Goal: Task Accomplishment & Management: Use online tool/utility

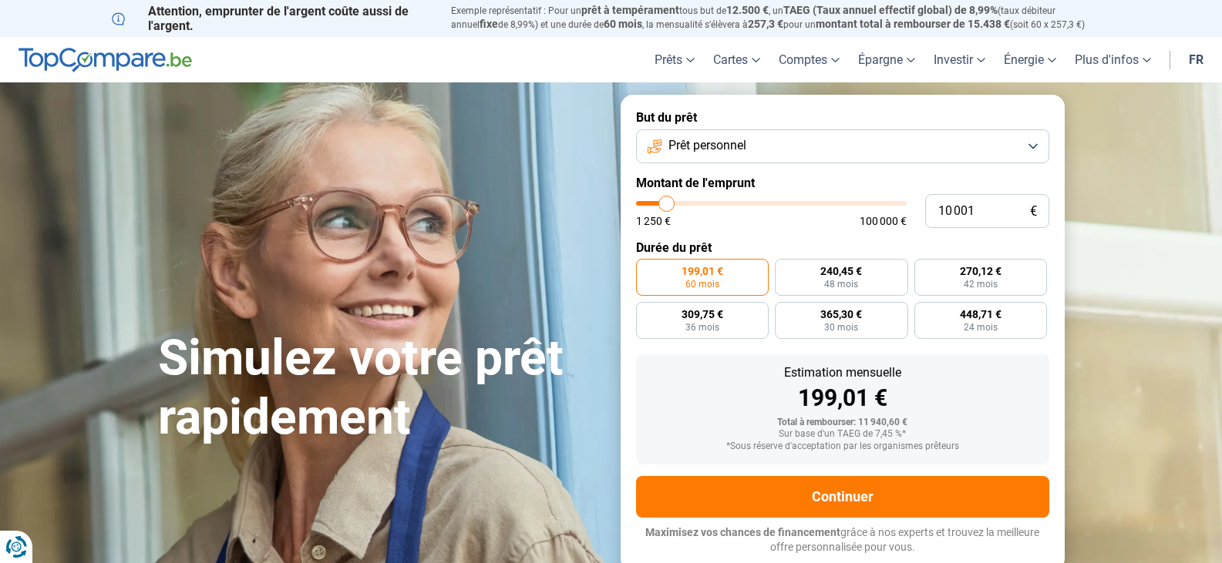
type input "9 750"
type input "9750"
type input "10 250"
type input "10250"
type input "11 000"
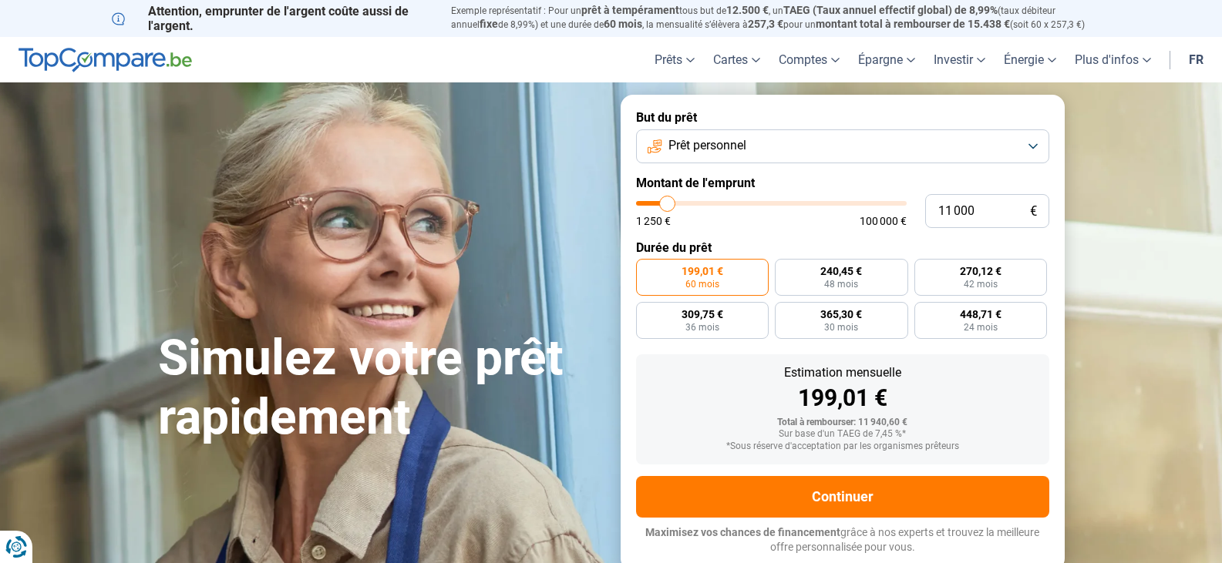
type input "11000"
type input "11 500"
type input "11500"
type input "11 750"
type input "11750"
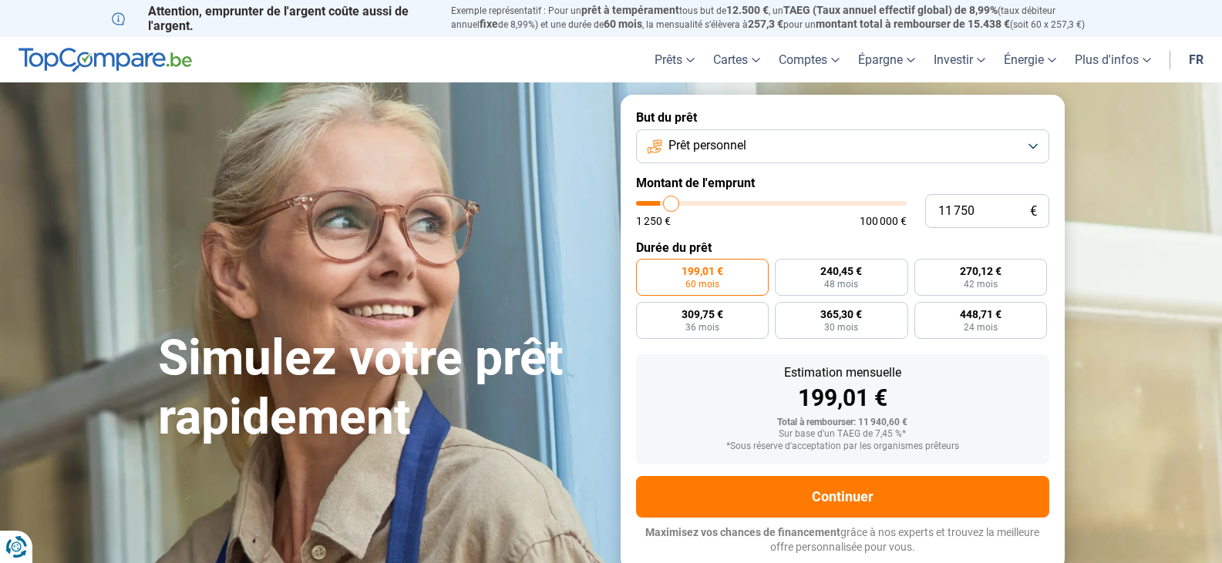
type input "12 500"
type input "12500"
type input "12 750"
type input "12750"
type input "13 000"
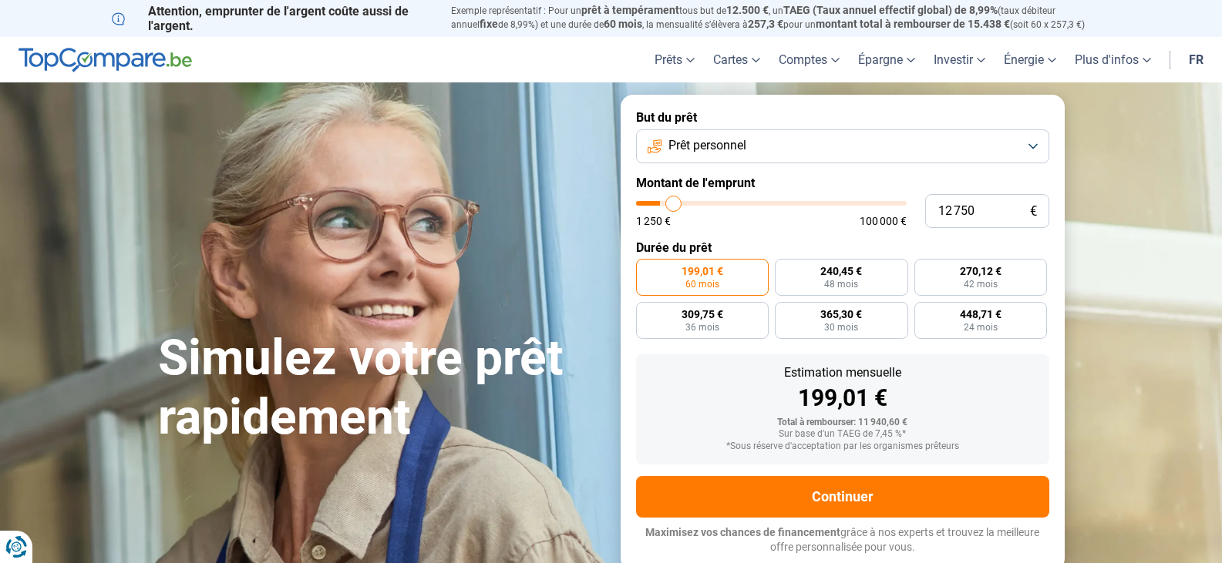
type input "13000"
type input "13 250"
type input "13250"
type input "13 000"
type input "13000"
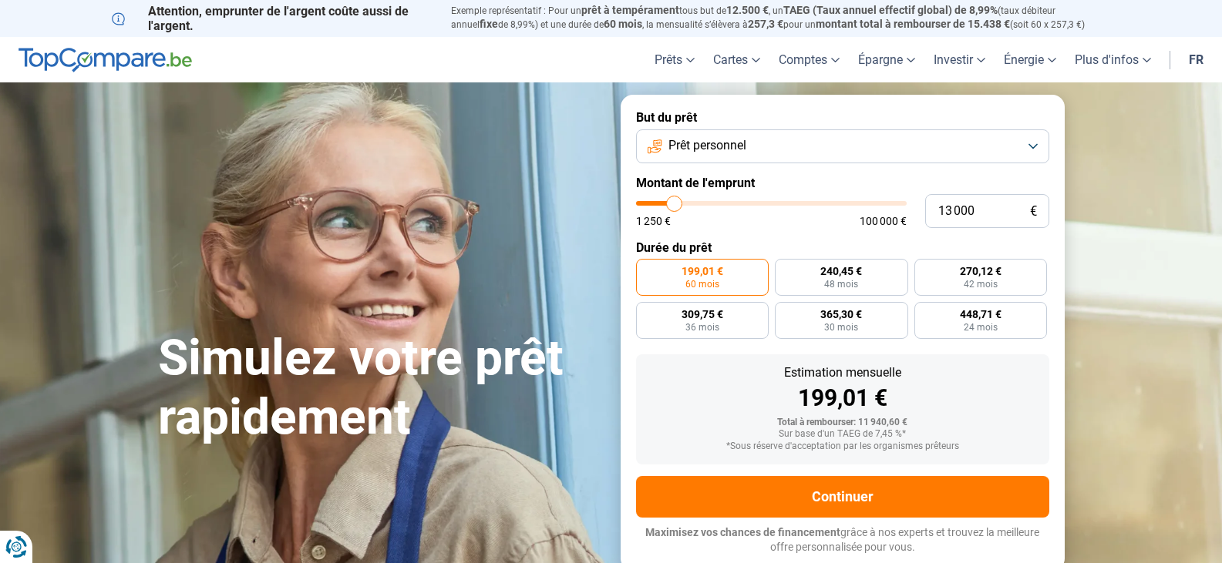
type input "12 750"
type input "12750"
type input "13 250"
type input "13250"
type input "13 500"
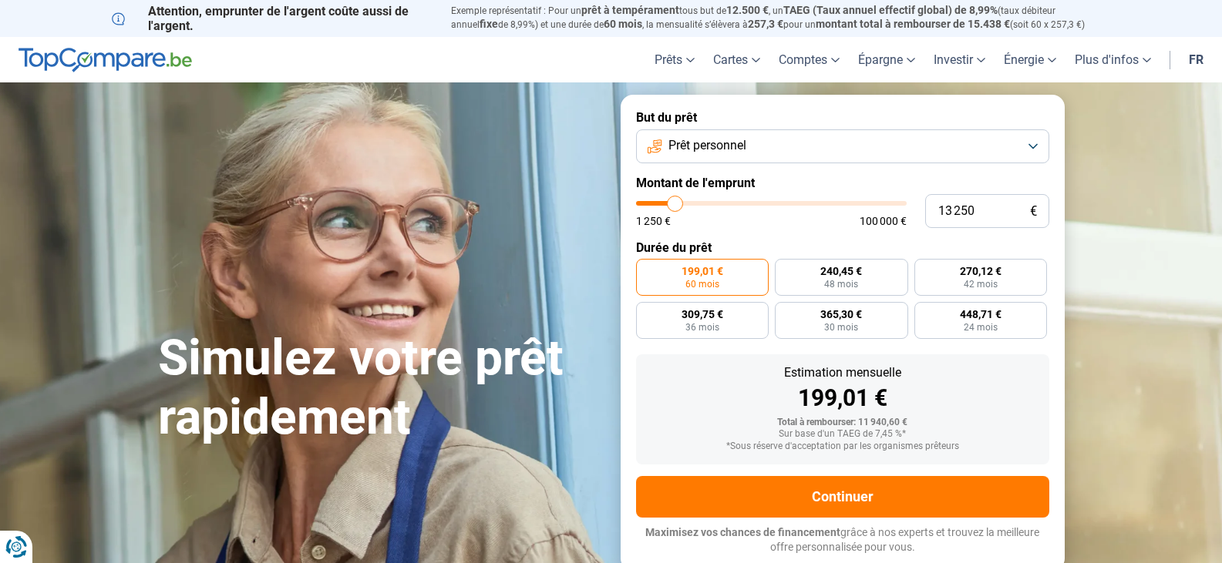
type input "13500"
type input "14 000"
type input "14000"
type input "14 500"
type input "14500"
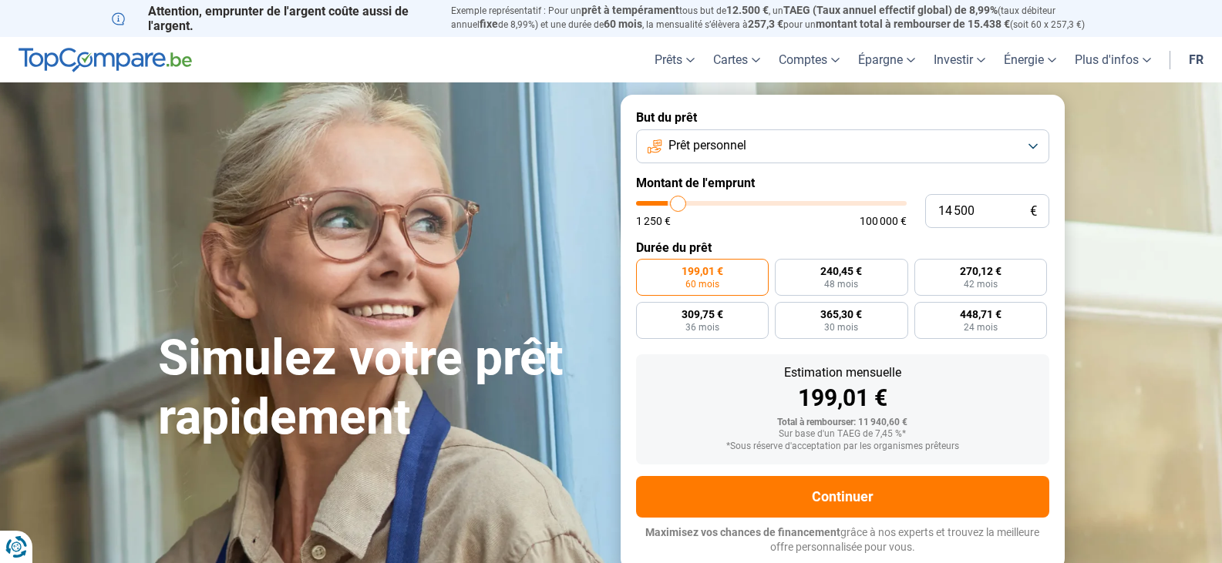
type input "15 500"
type input "15500"
type input "16 250"
type input "16250"
type input "17 000"
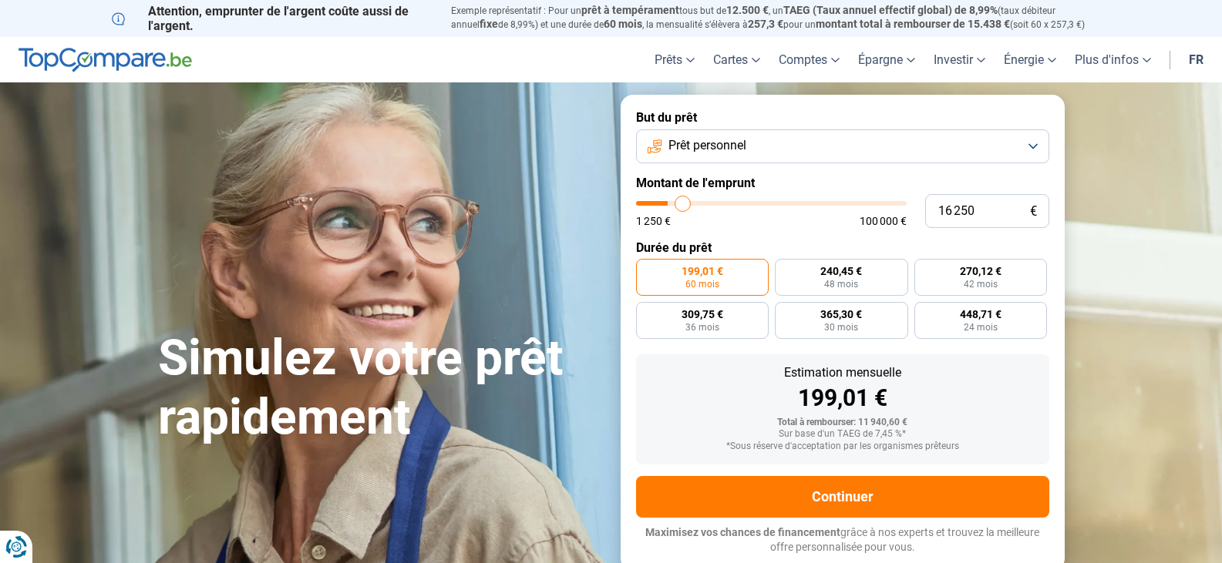
type input "17000"
type input "17 250"
type input "17250"
type input "17 750"
type input "17750"
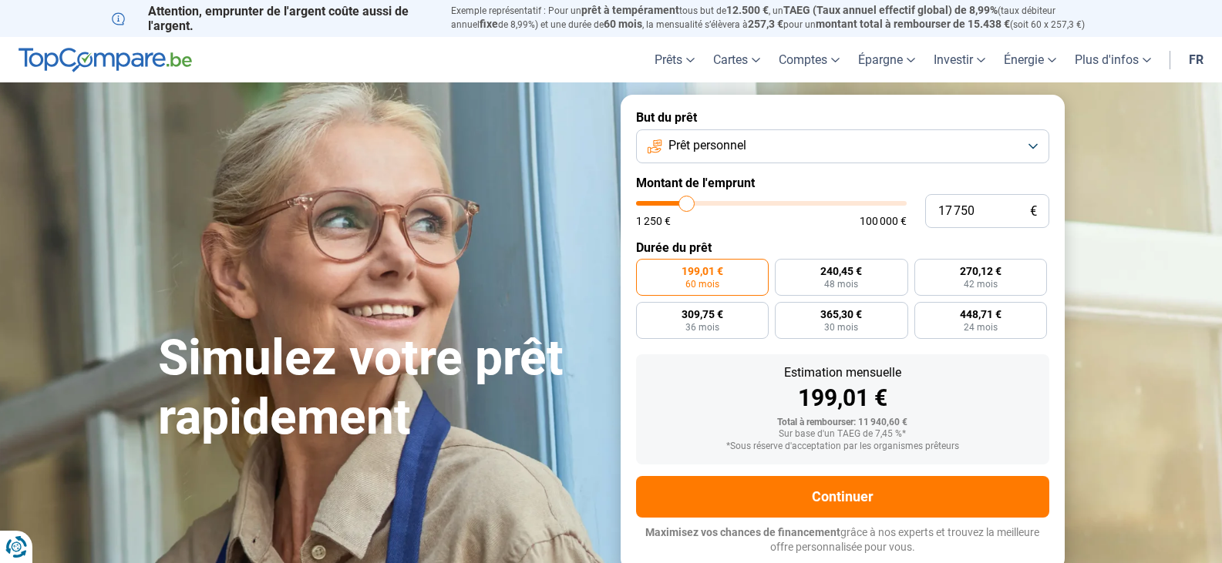
type input "18 000"
type input "18000"
type input "18 500"
type input "18500"
type input "17 500"
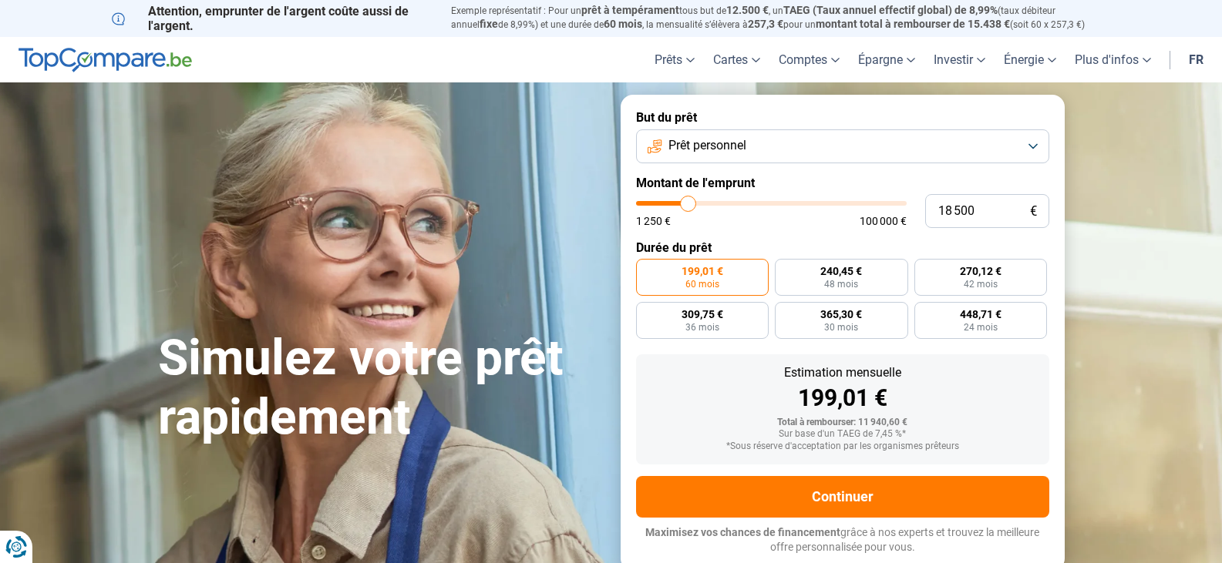
type input "17500"
type input "16 500"
type input "16500"
type input "15 000"
type input "15000"
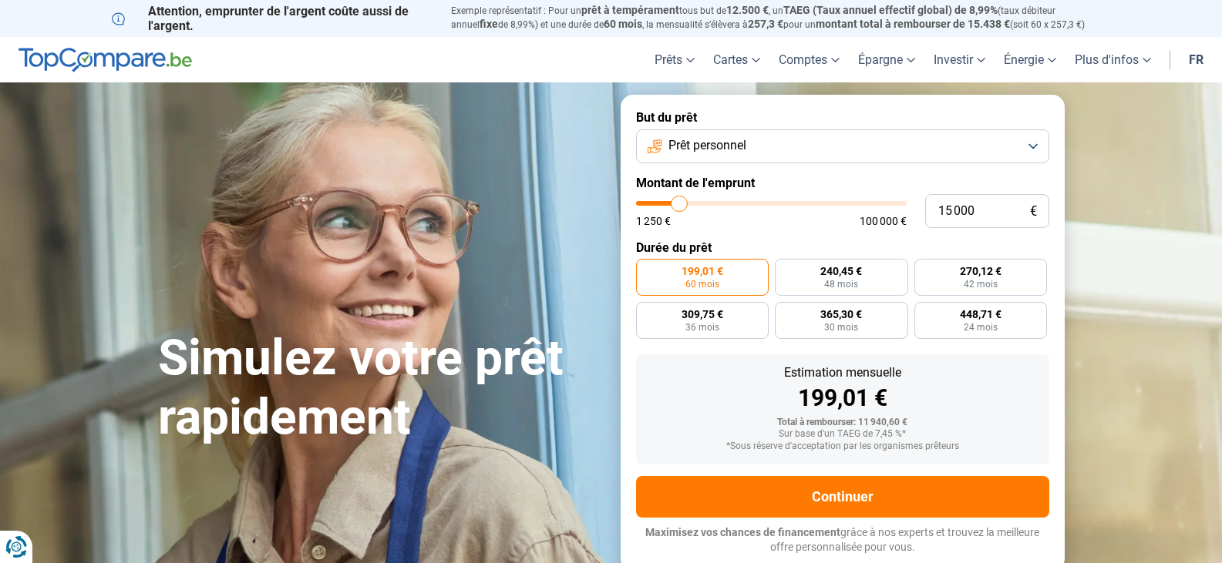
type input "12 500"
type input "12500"
type input "10 500"
type input "10500"
type input "8 750"
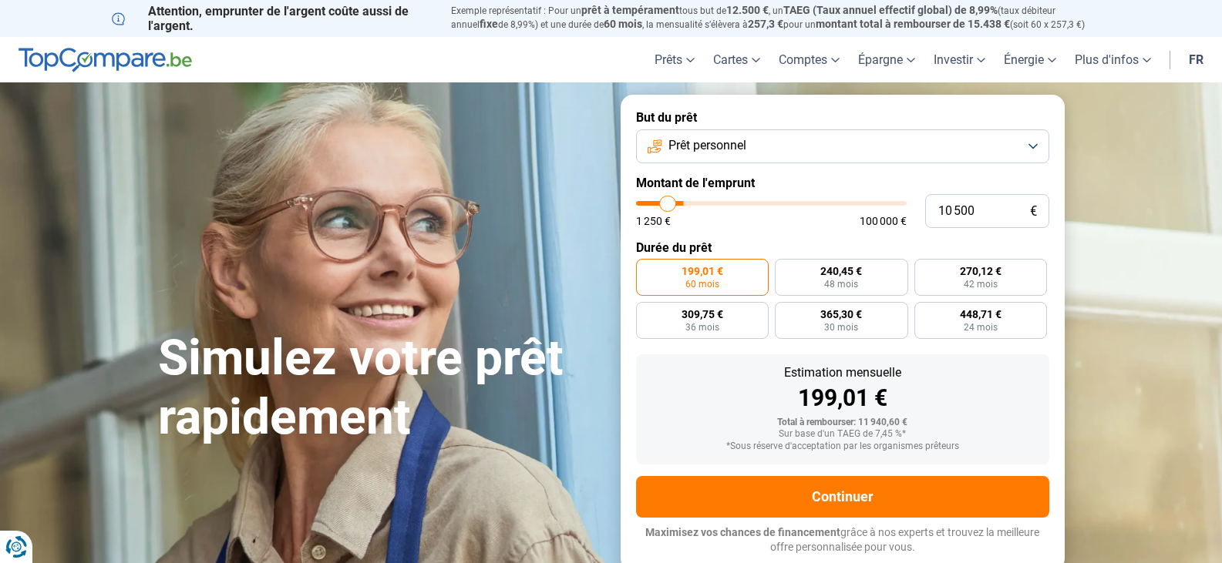
type input "8750"
type input "8 500"
type input "8500"
type input "8 250"
type input "8250"
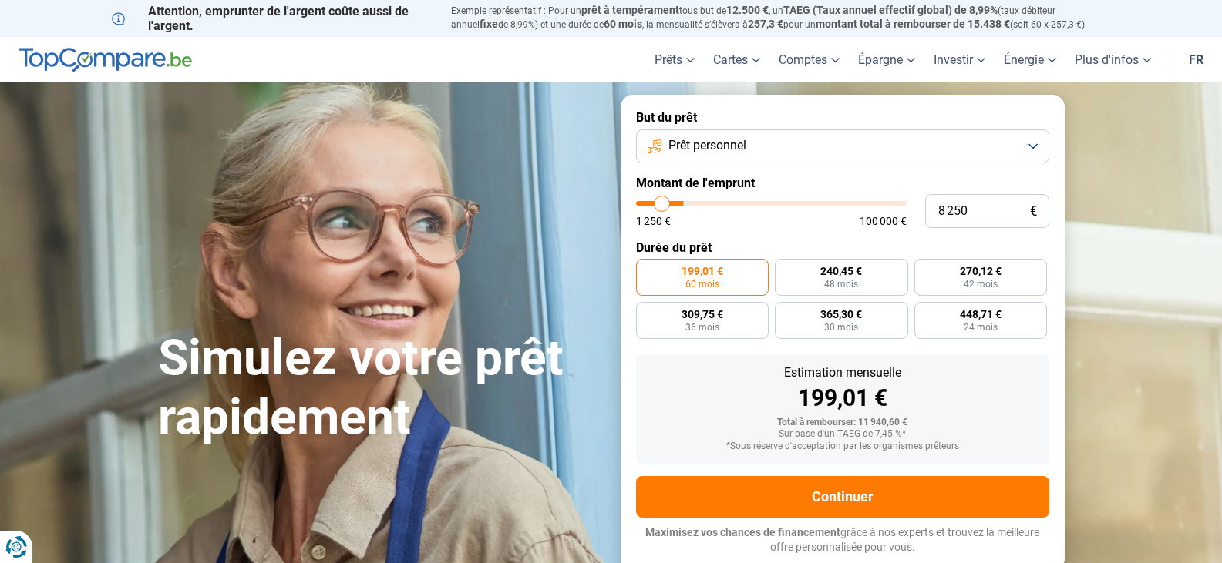
type input "8 000"
type input "8000"
type input "7 500"
type input "7500"
type input "7 250"
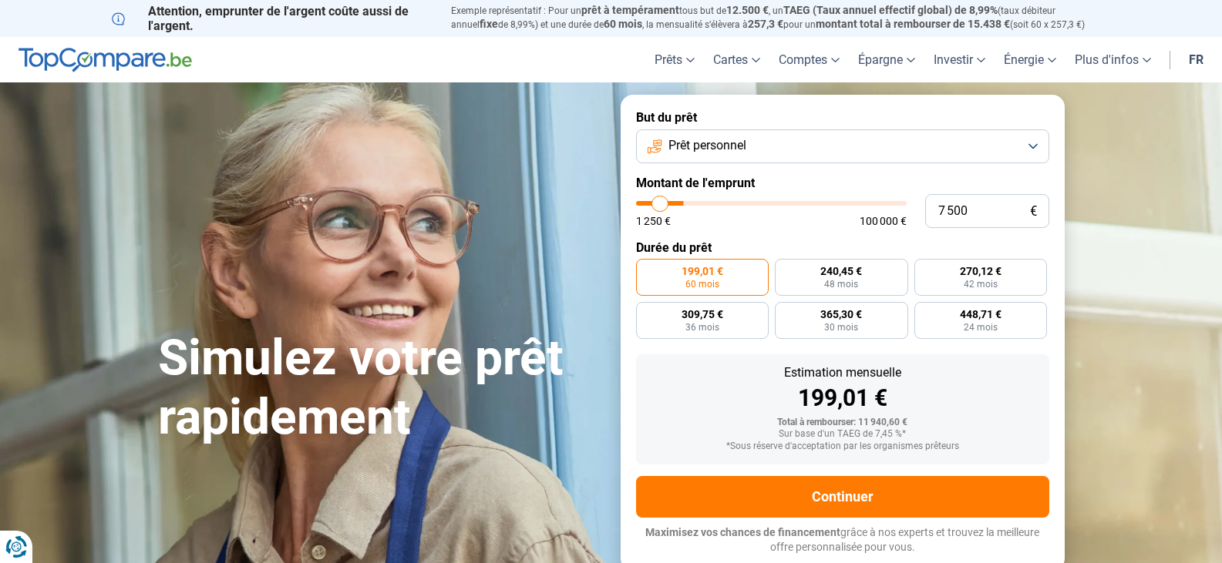
type input "7250"
type input "6 750"
type input "6750"
type input "6 500"
type input "6500"
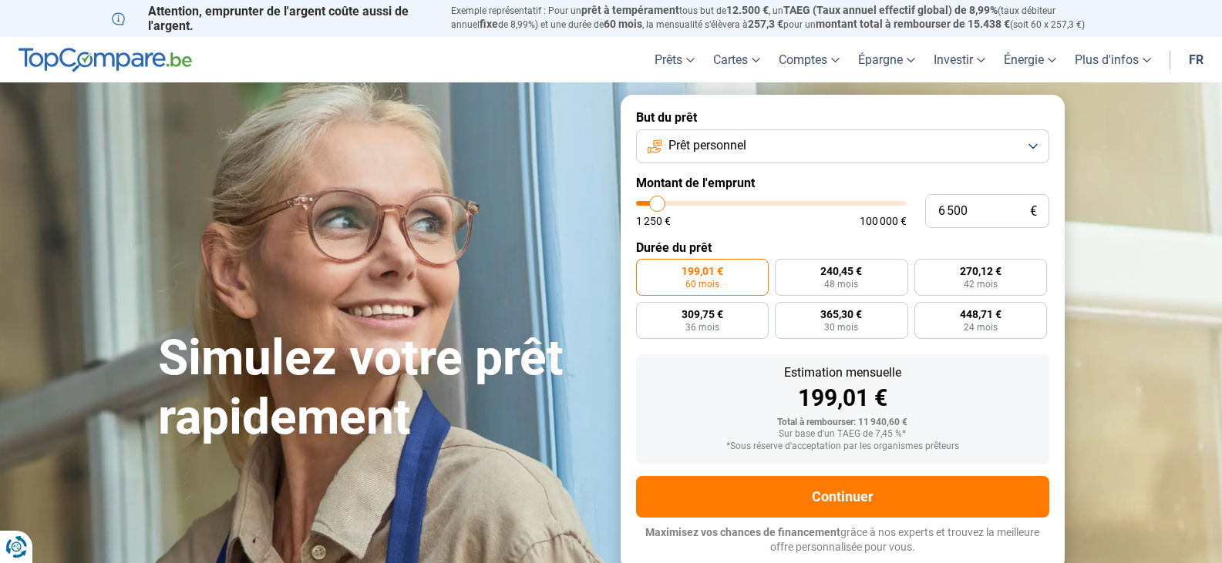
type input "6 000"
type input "6000"
type input "5 750"
type input "5750"
type input "6 000"
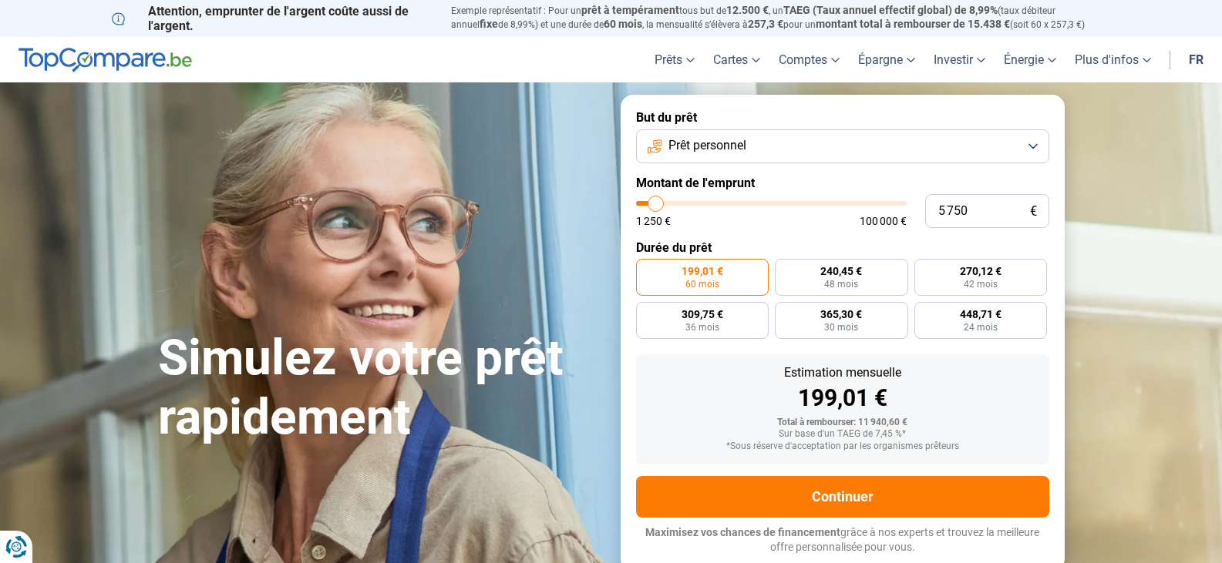
type input "6000"
type input "6 750"
type input "7000"
click at [659, 206] on input "range" at bounding box center [771, 203] width 271 height 5
type input "7 000"
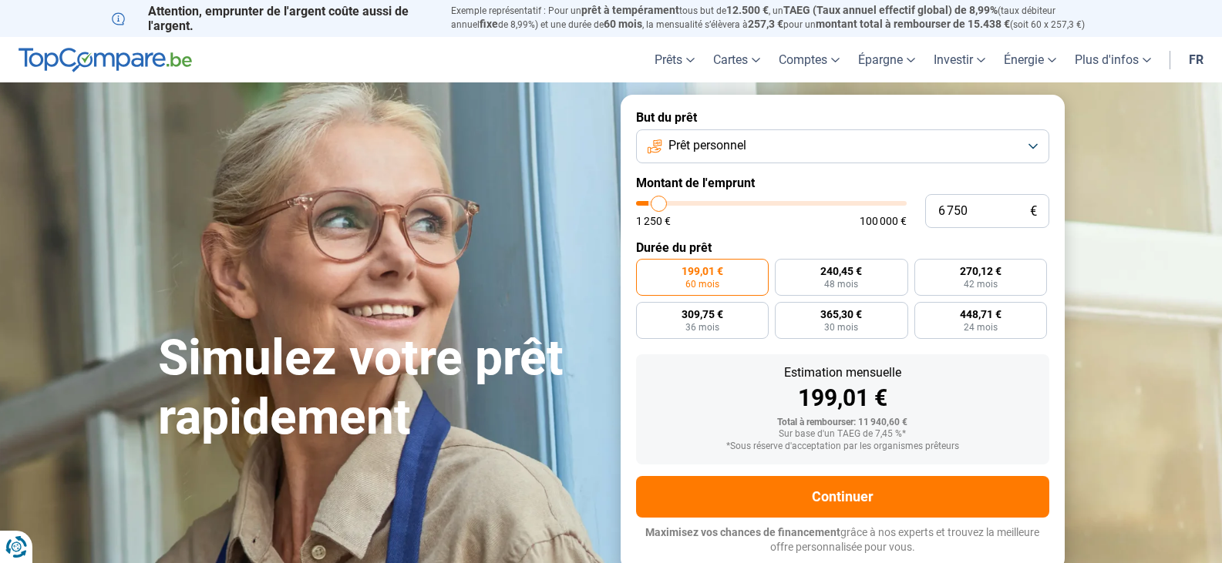
radio input "true"
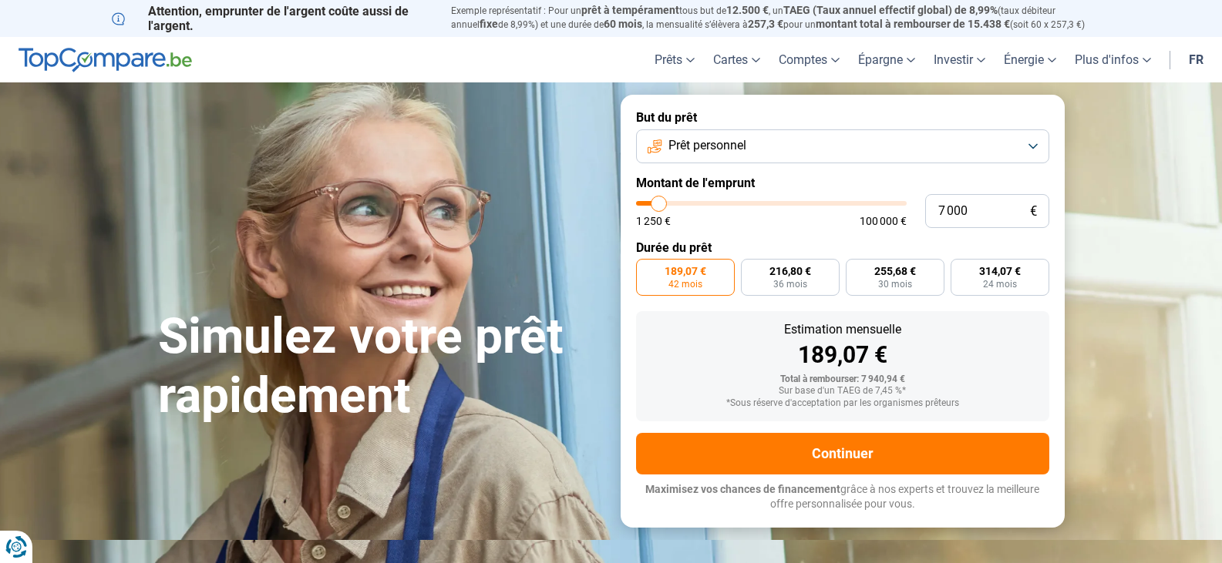
type input "8 000"
type input "8000"
type input "8 250"
type input "8250"
type input "9 750"
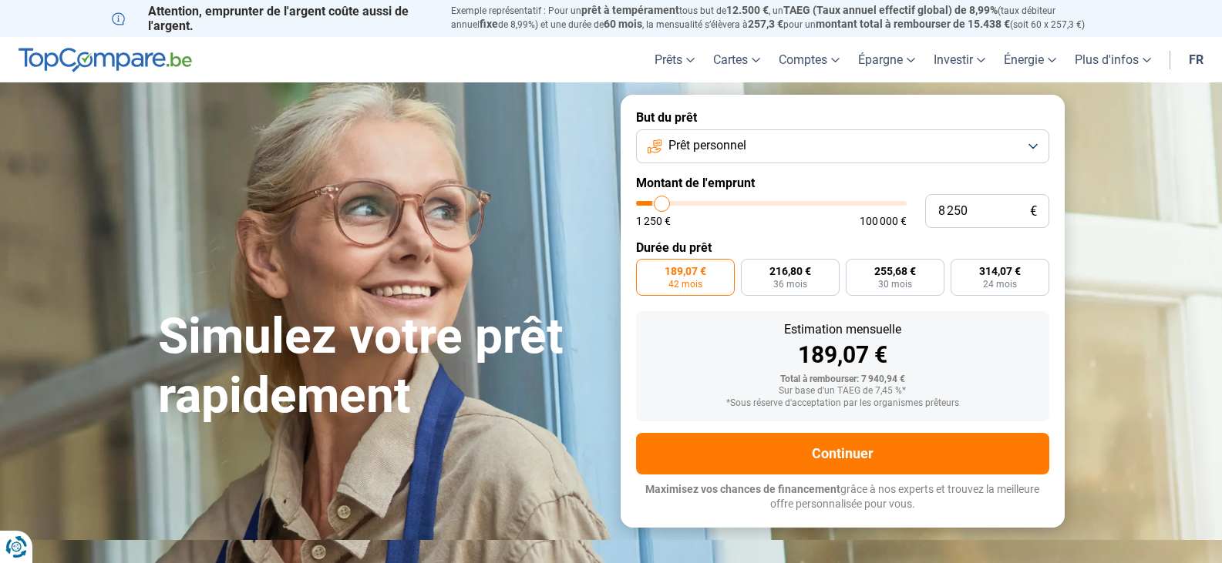
type input "9750"
type input "10 500"
type input "10500"
type input "11 500"
type input "11500"
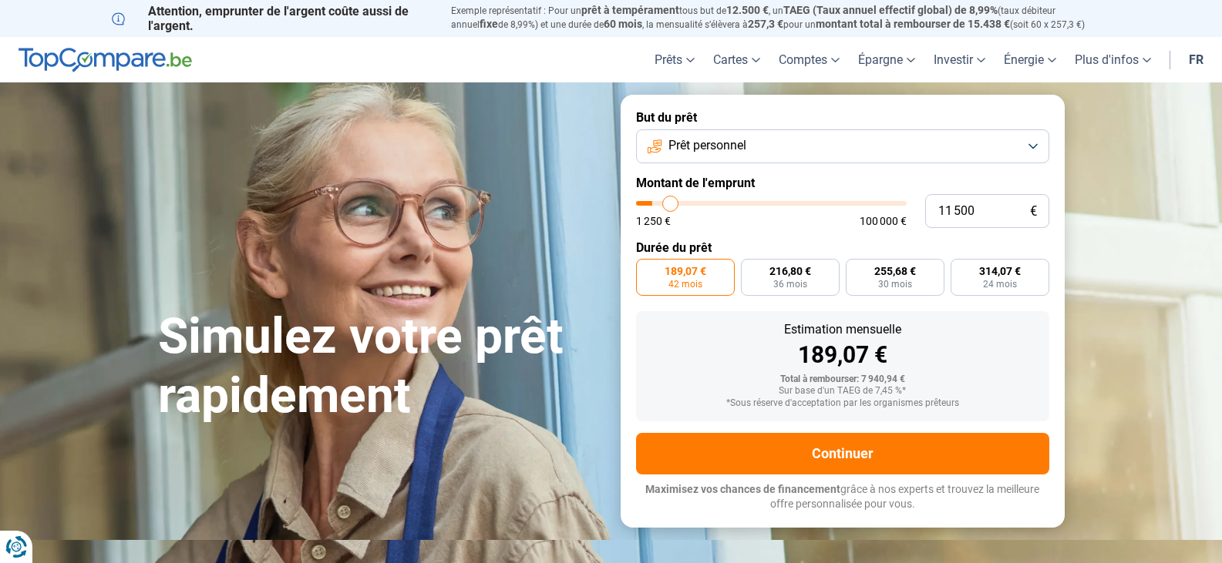
type input "12 000"
type input "12000"
type input "12 500"
type input "12500"
type input "12 750"
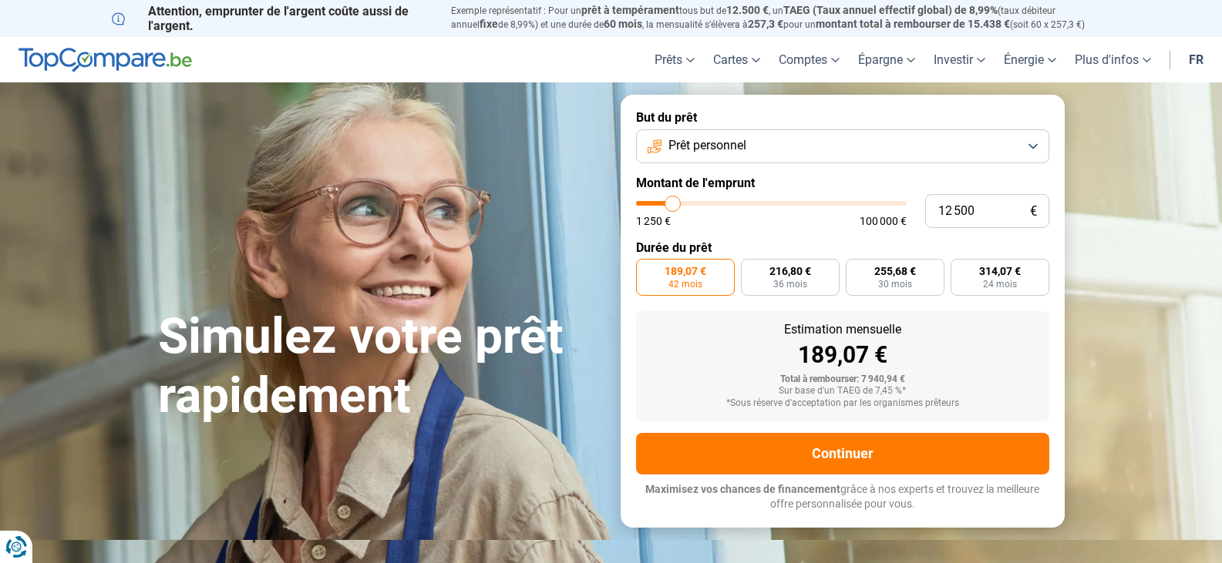
type input "12750"
type input "13 000"
type input "13000"
type input "13 250"
type input "13250"
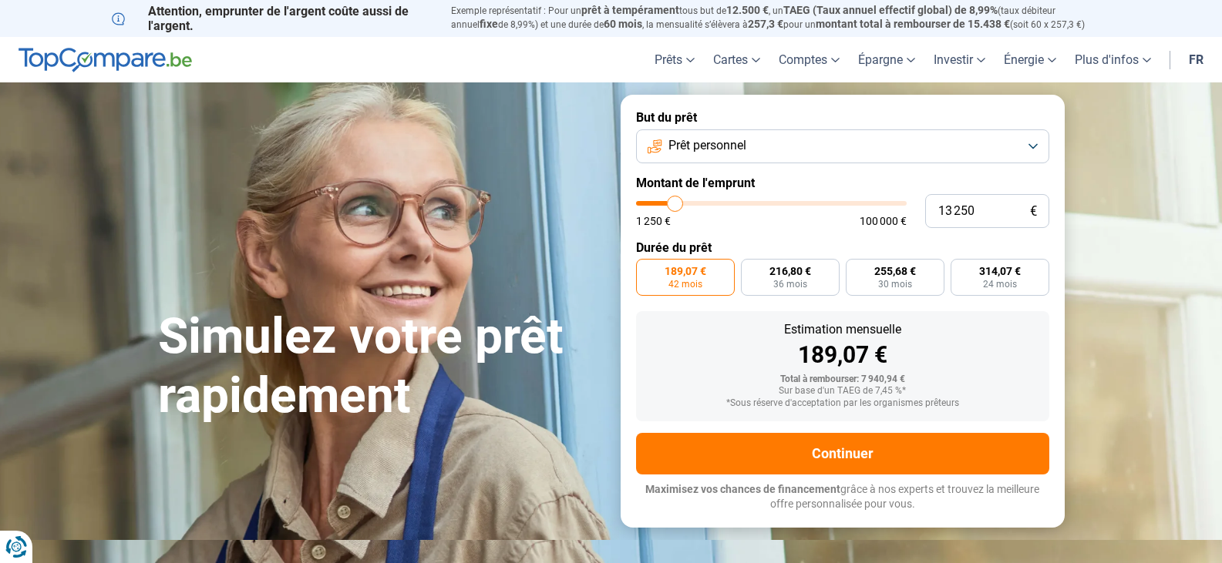
type input "13 500"
type input "13500"
type input "14 000"
type input "14000"
type input "14 250"
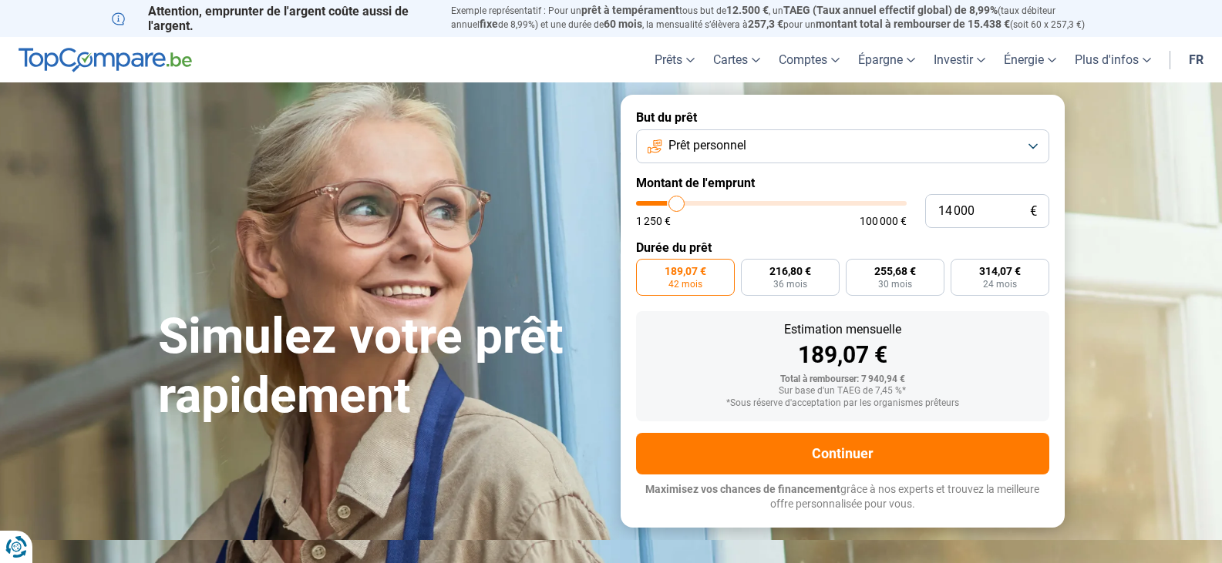
type input "14250"
type input "14 500"
type input "14500"
type input "14 750"
type input "14750"
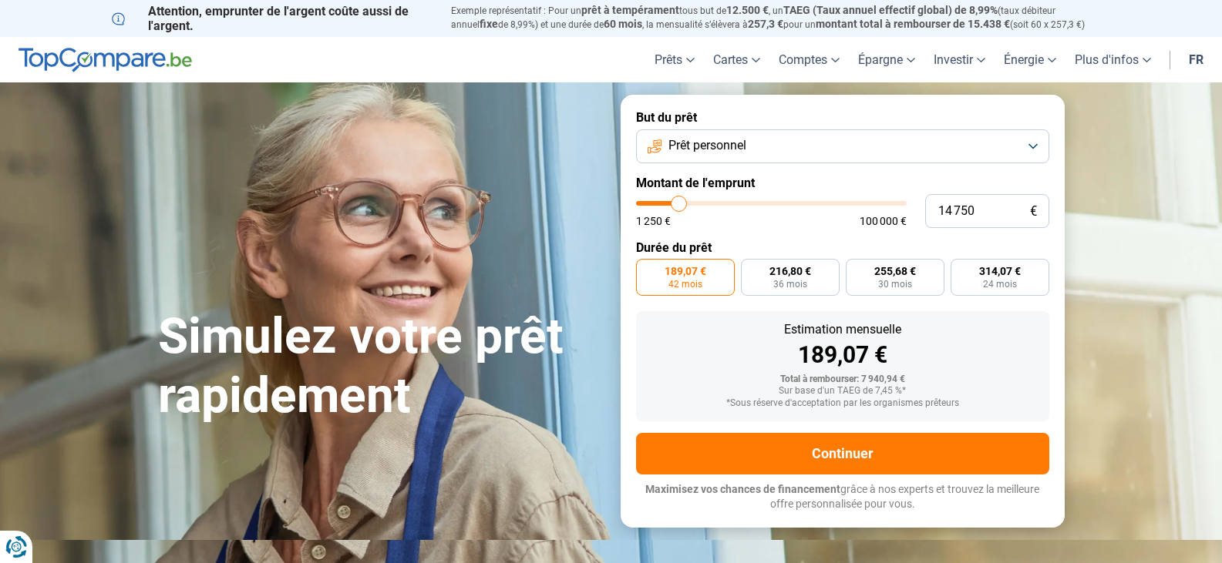
type input "15 000"
type input "15000"
type input "15 750"
type input "15750"
type input "16 000"
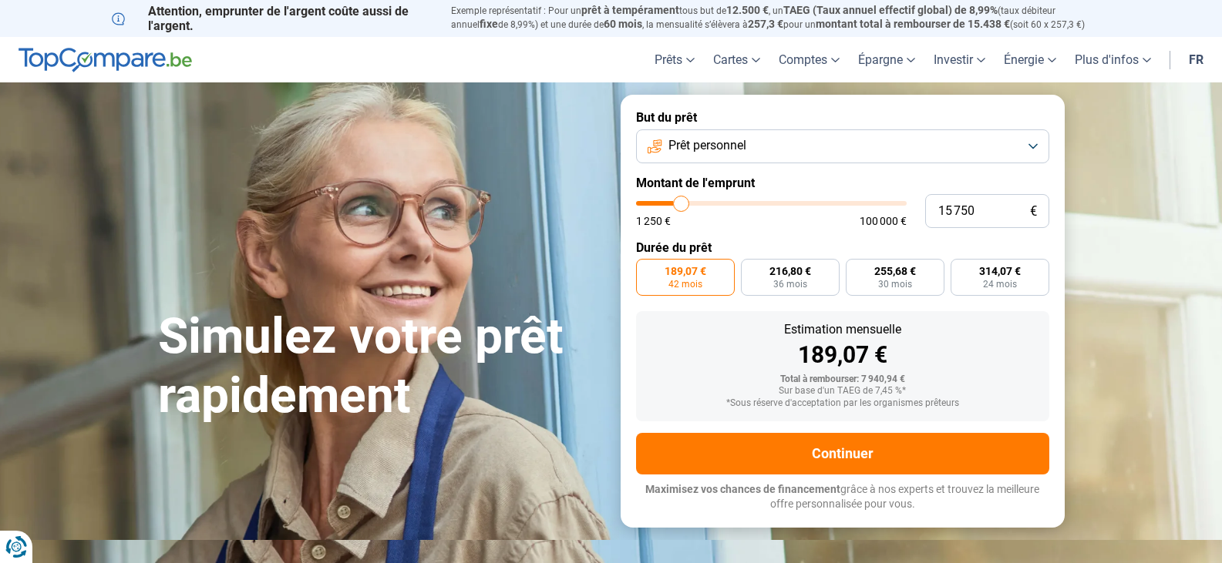
type input "16000"
type input "16 250"
type input "16250"
type input "16 500"
type input "16500"
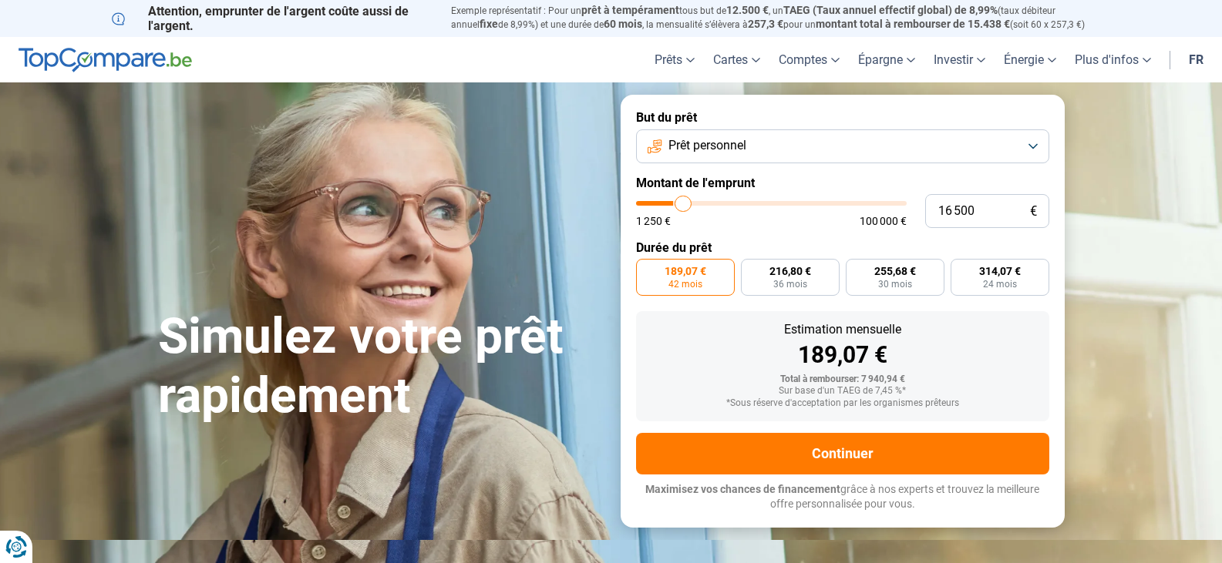
type input "17 000"
type input "17000"
type input "17 250"
type input "17250"
type input "17 500"
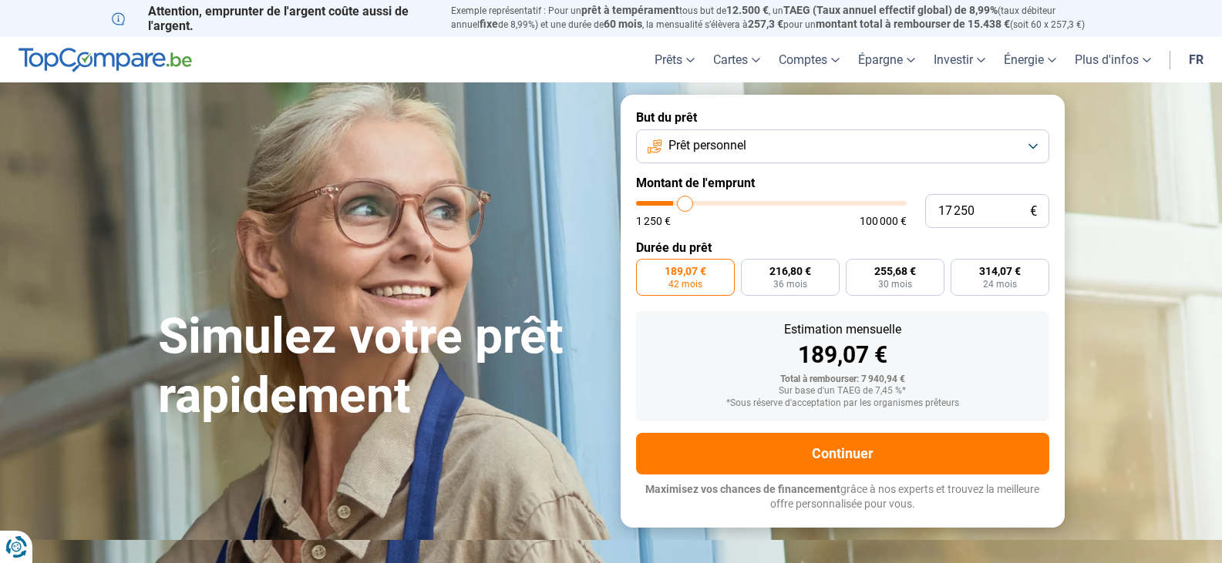
type input "17500"
type input "17 750"
type input "17750"
type input "18 000"
type input "18000"
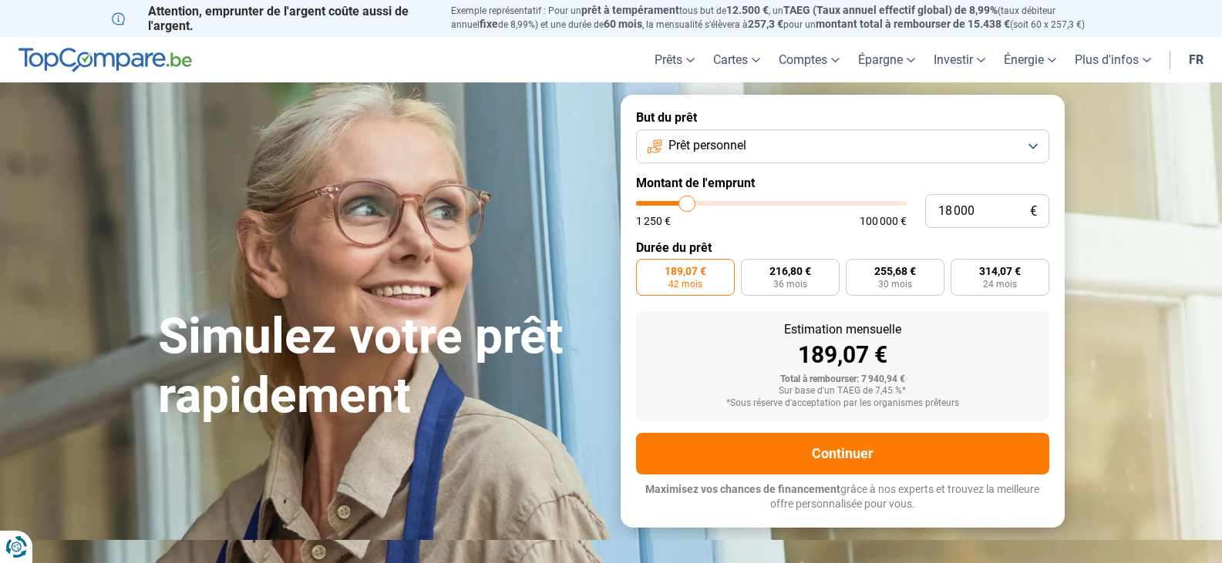
type input "18 500"
type input "18500"
type input "18 750"
type input "18750"
type input "19 250"
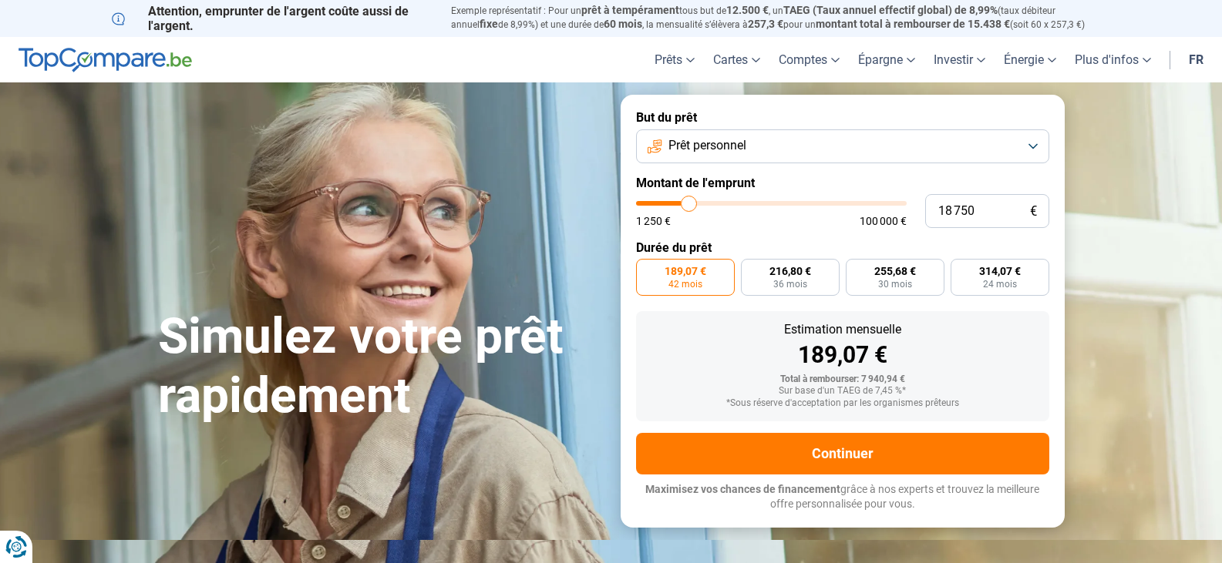
type input "19250"
type input "19 750"
type input "19750"
type input "20 000"
type input "20000"
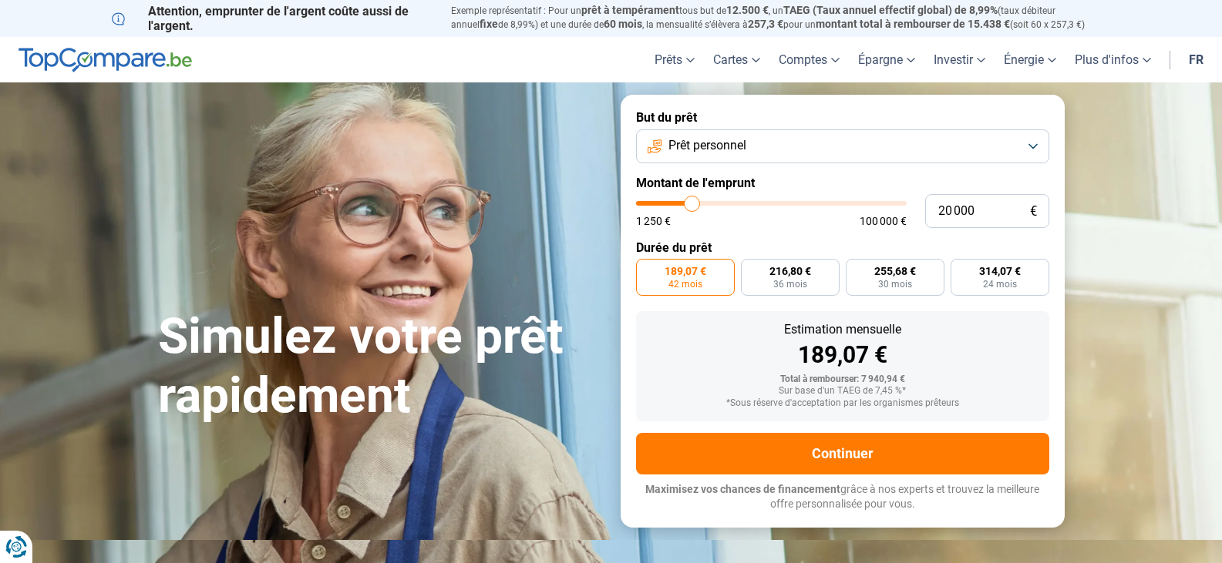
type input "20 250"
type input "20250"
type input "20 500"
type input "20500"
type input "20 750"
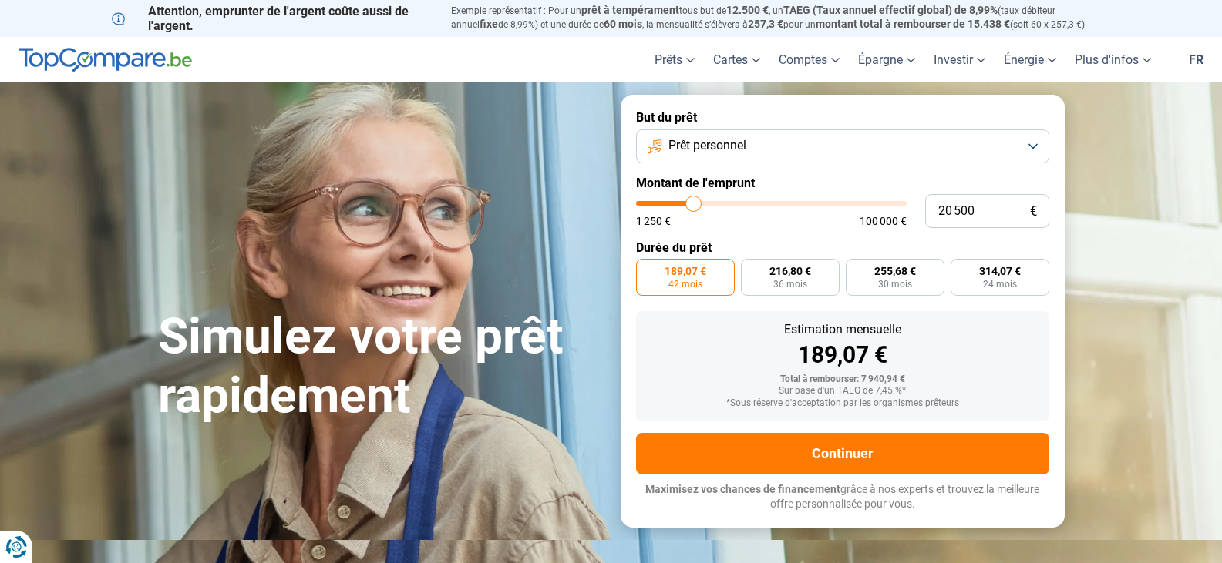
type input "20750"
type input "20 000"
type input "20000"
type input "17 750"
type input "17750"
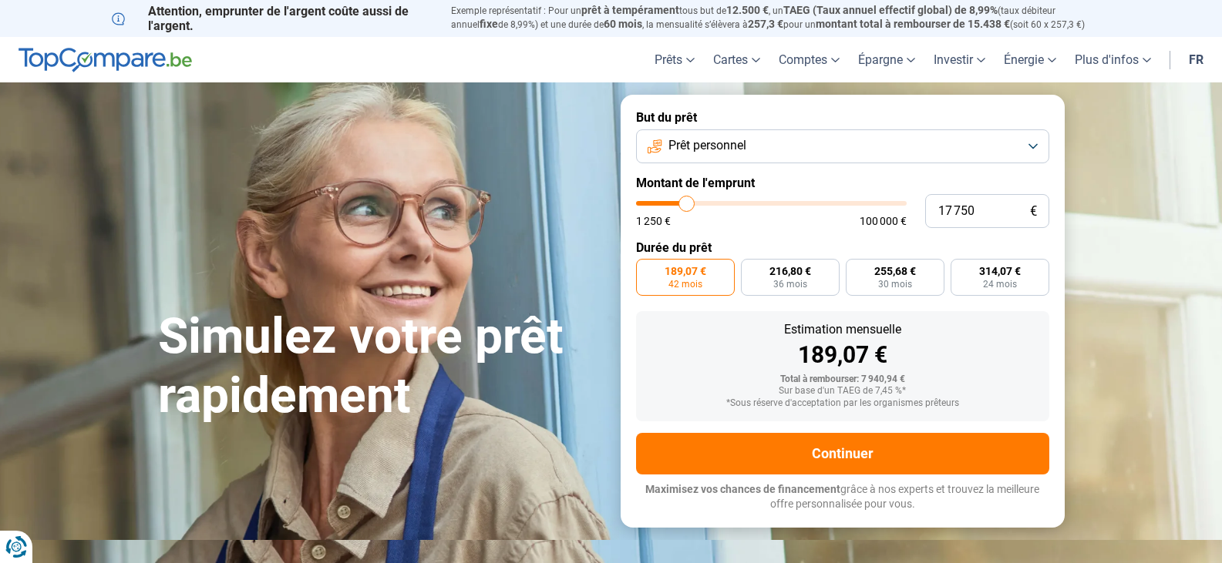
type input "16 250"
type input "16250"
type input "16 000"
type input "16000"
type input "15 000"
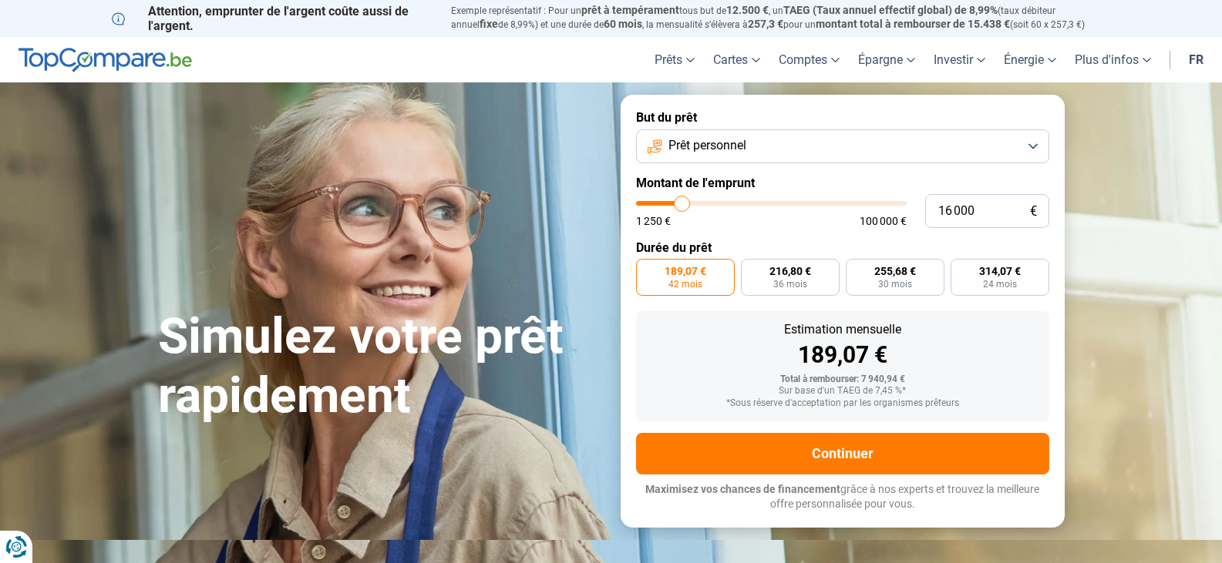
type input "15000"
type input "14 000"
type input "14000"
type input "13 500"
type input "13500"
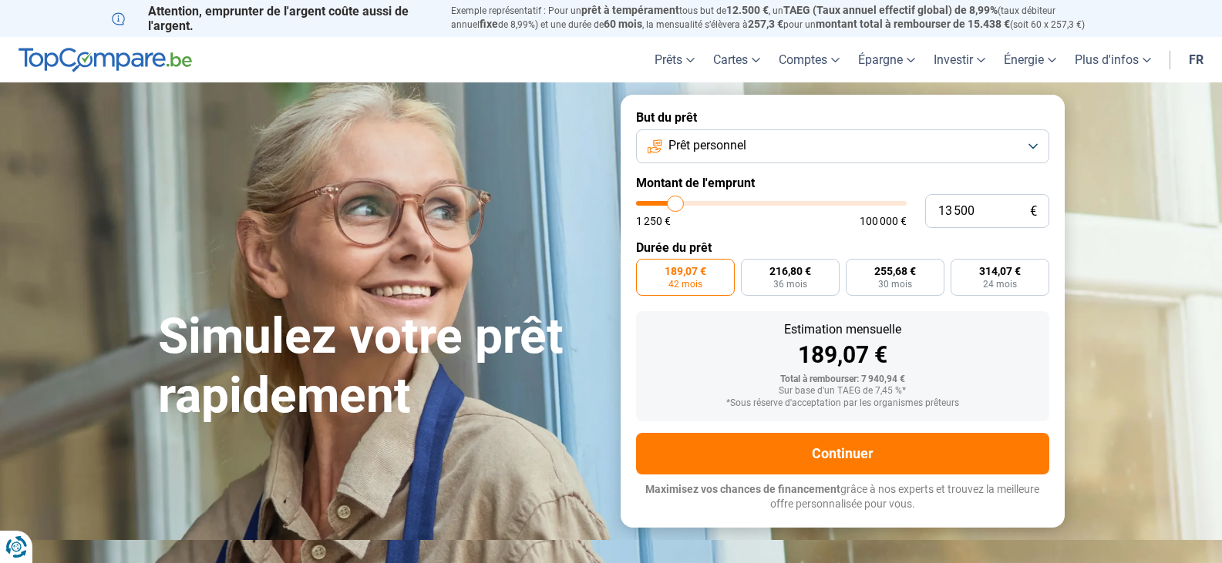
type input "13 250"
type input "13250"
type input "13 000"
type input "13000"
type input "12 750"
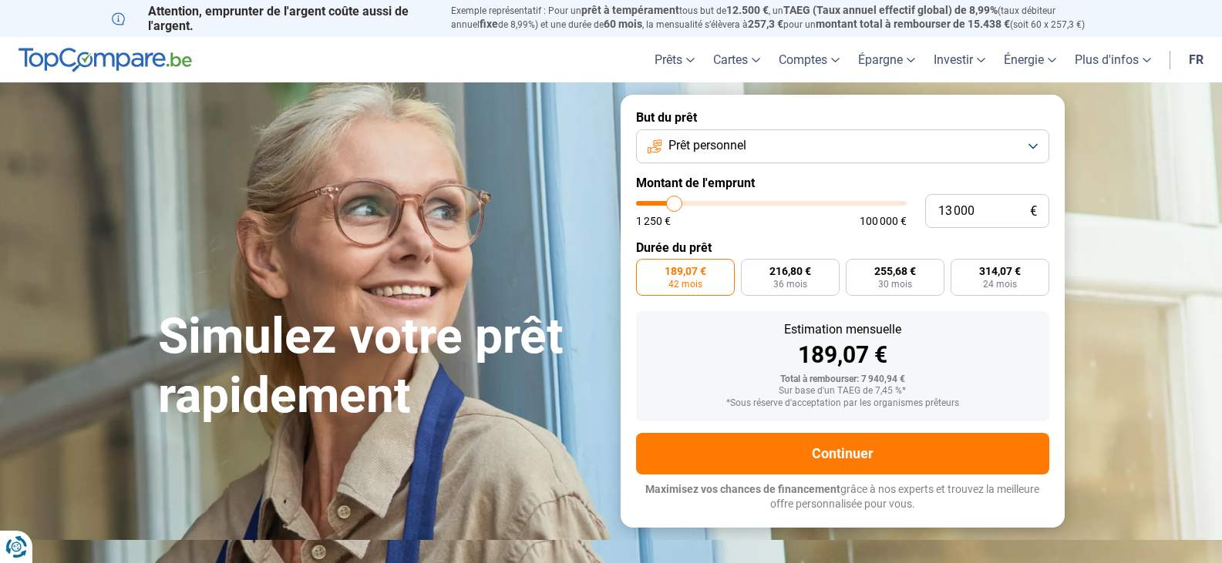
type input "12750"
type input "12 000"
type input "12000"
type input "11 750"
type input "11750"
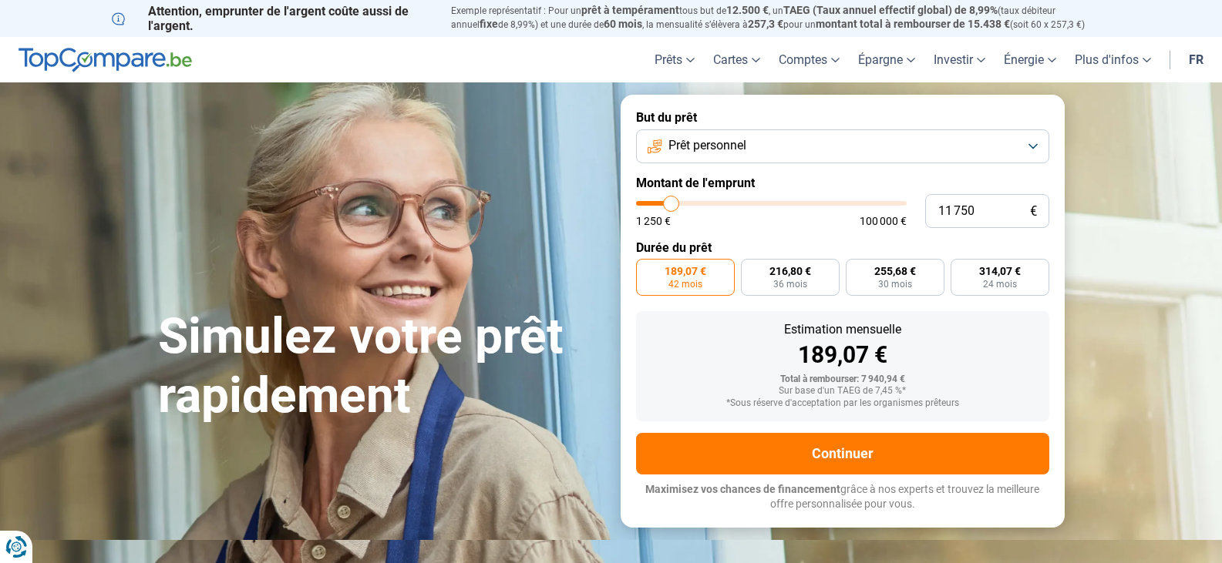
type input "11 500"
type input "11500"
type input "11 250"
type input "11250"
type input "11 000"
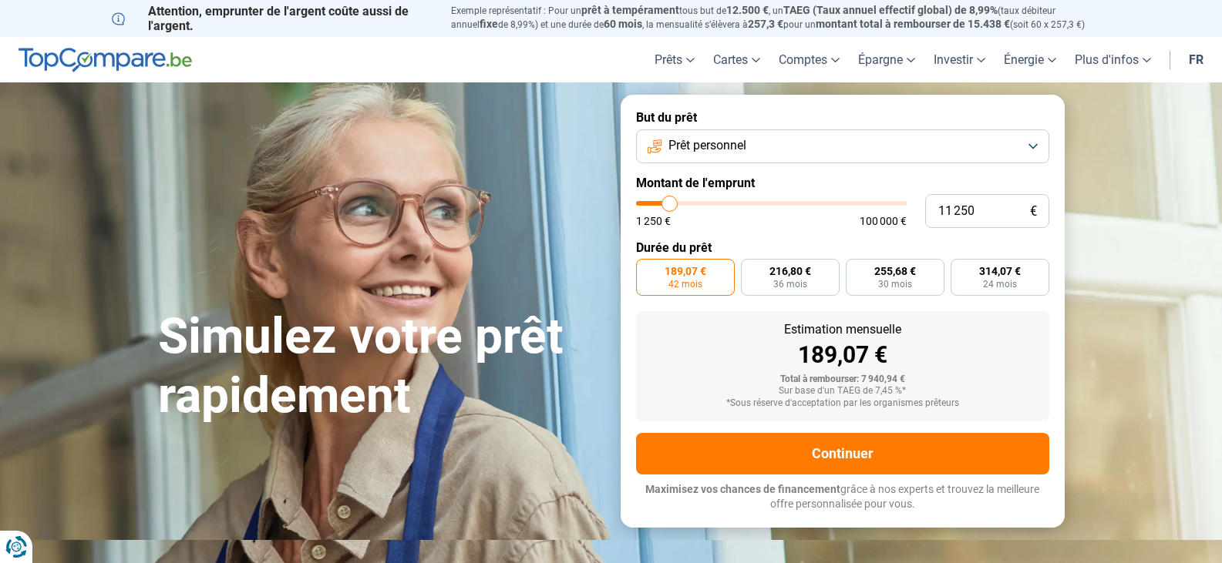
type input "11000"
type input "10 500"
type input "10500"
type input "10 000"
type input "10000"
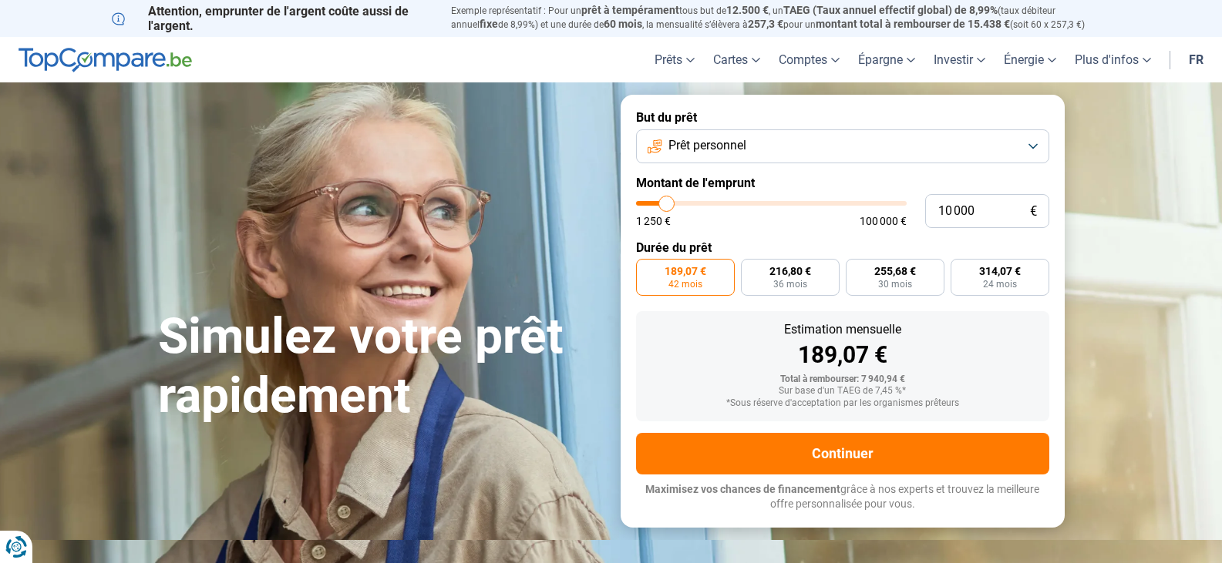
type input "8 000"
type input "8000"
type input "7 250"
type input "7250"
type input "7 000"
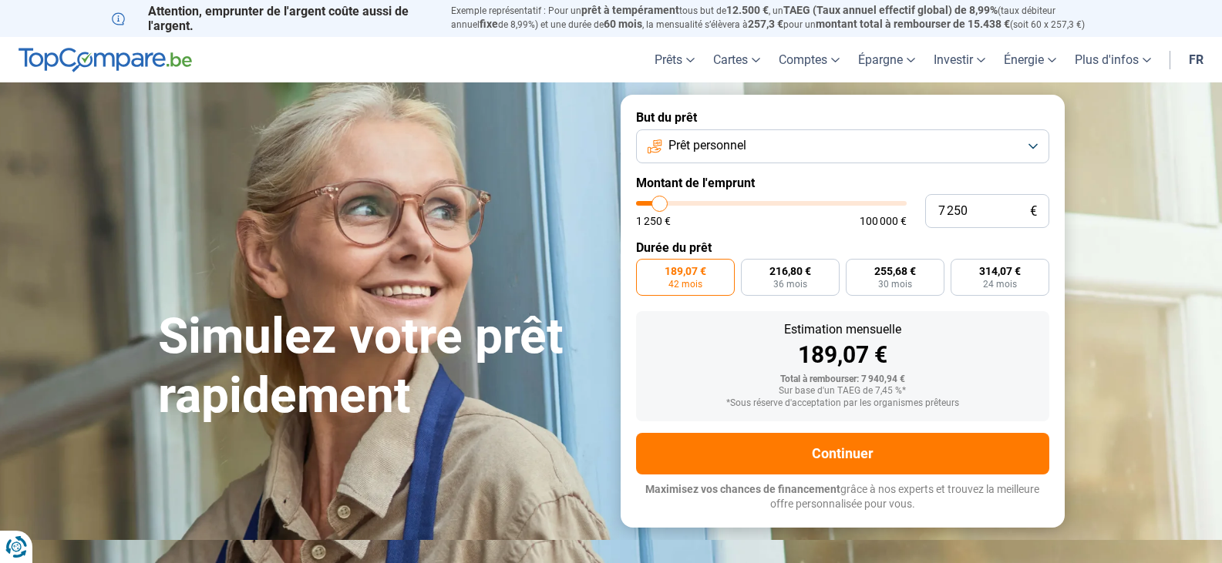
type input "7000"
type input "6 500"
type input "6500"
type input "6 000"
type input "6000"
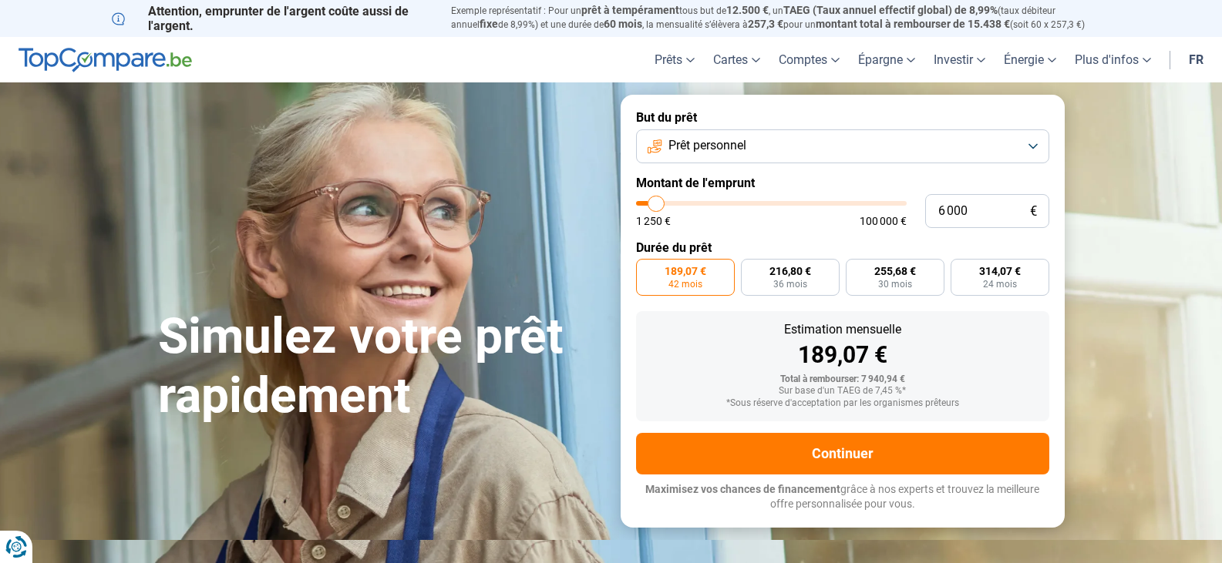
type input "5 500"
type input "5500"
type input "5 000"
type input "5000"
type input "4 250"
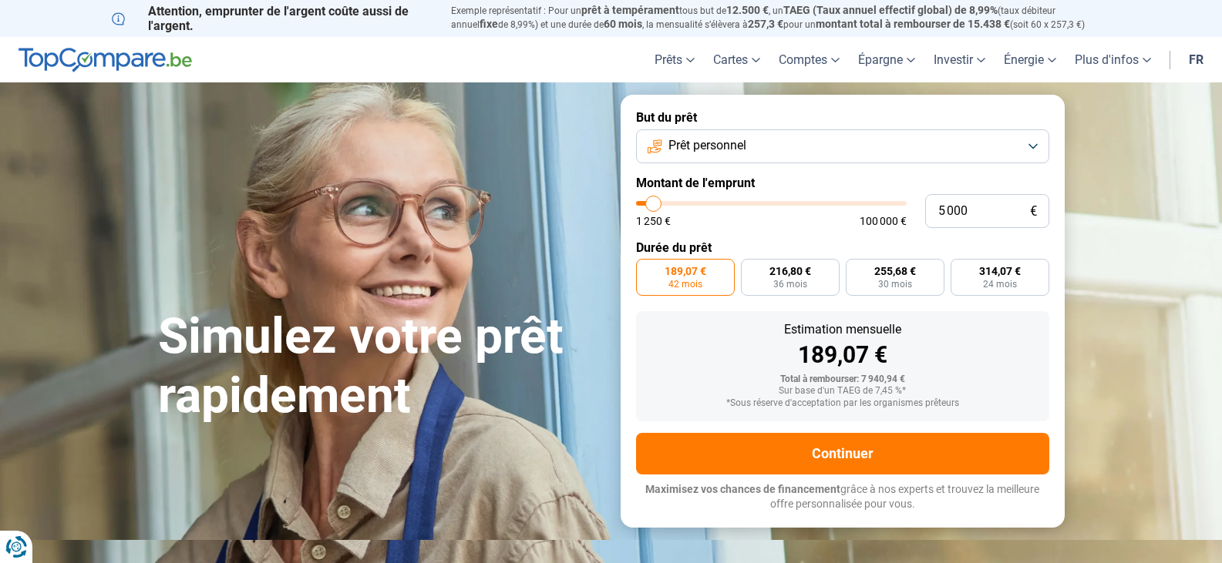
type input "4250"
type input "3 750"
type input "3750"
type input "3 500"
type input "3500"
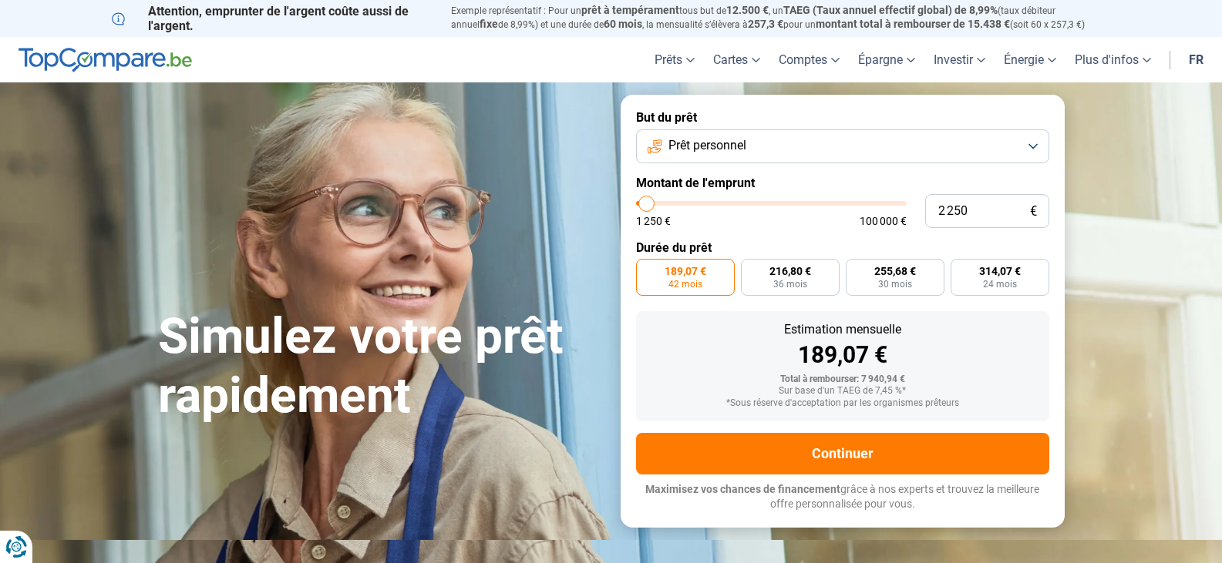
drag, startPoint x: 661, startPoint y: 207, endPoint x: 647, endPoint y: 214, distance: 16.2
click at [647, 206] on input "range" at bounding box center [771, 203] width 271 height 5
